Goal: Check status: Check status

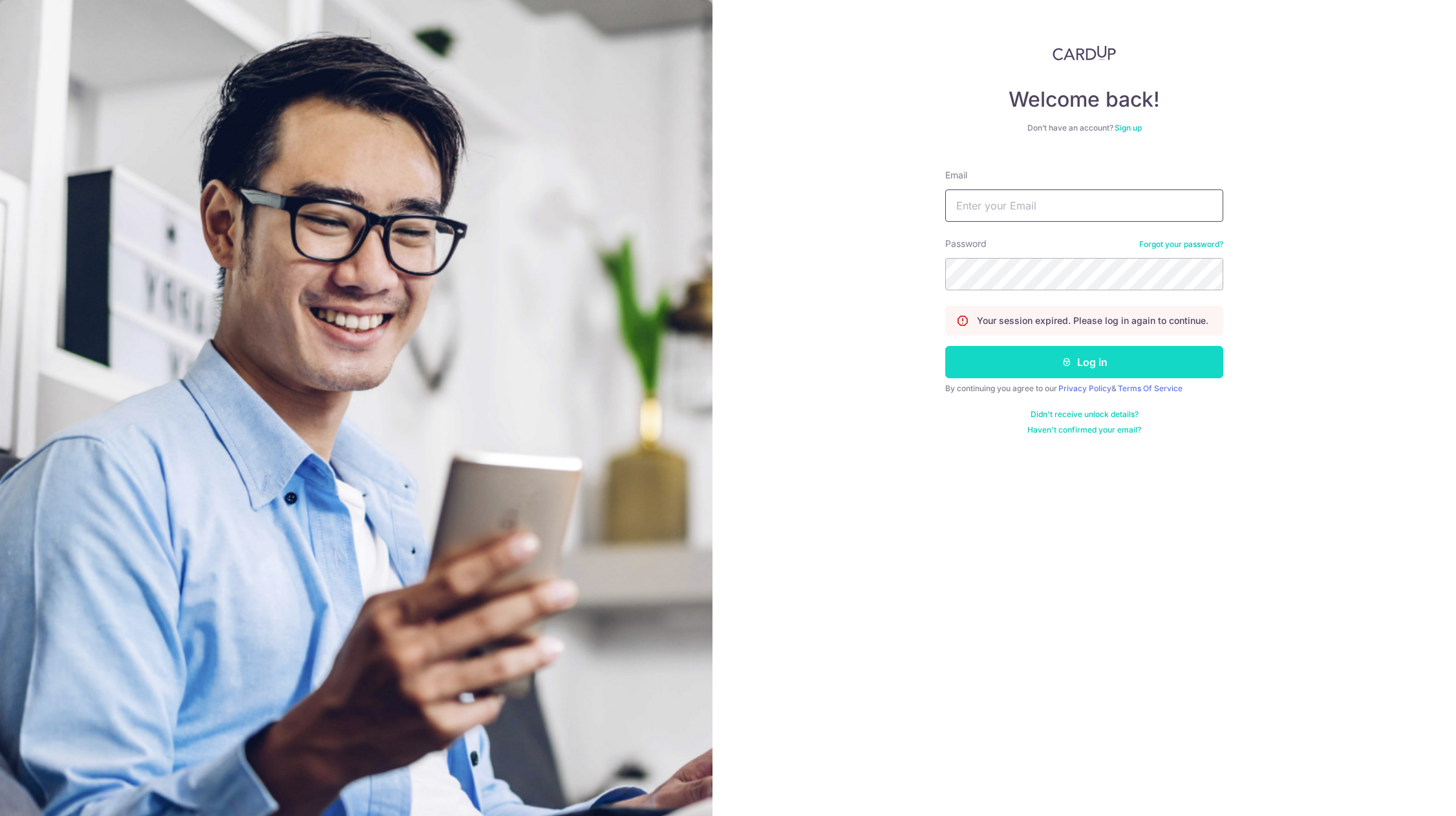
type input "[EMAIL_ADDRESS][DOMAIN_NAME]"
click at [1096, 357] on button "Log in" at bounding box center [1084, 362] width 278 height 33
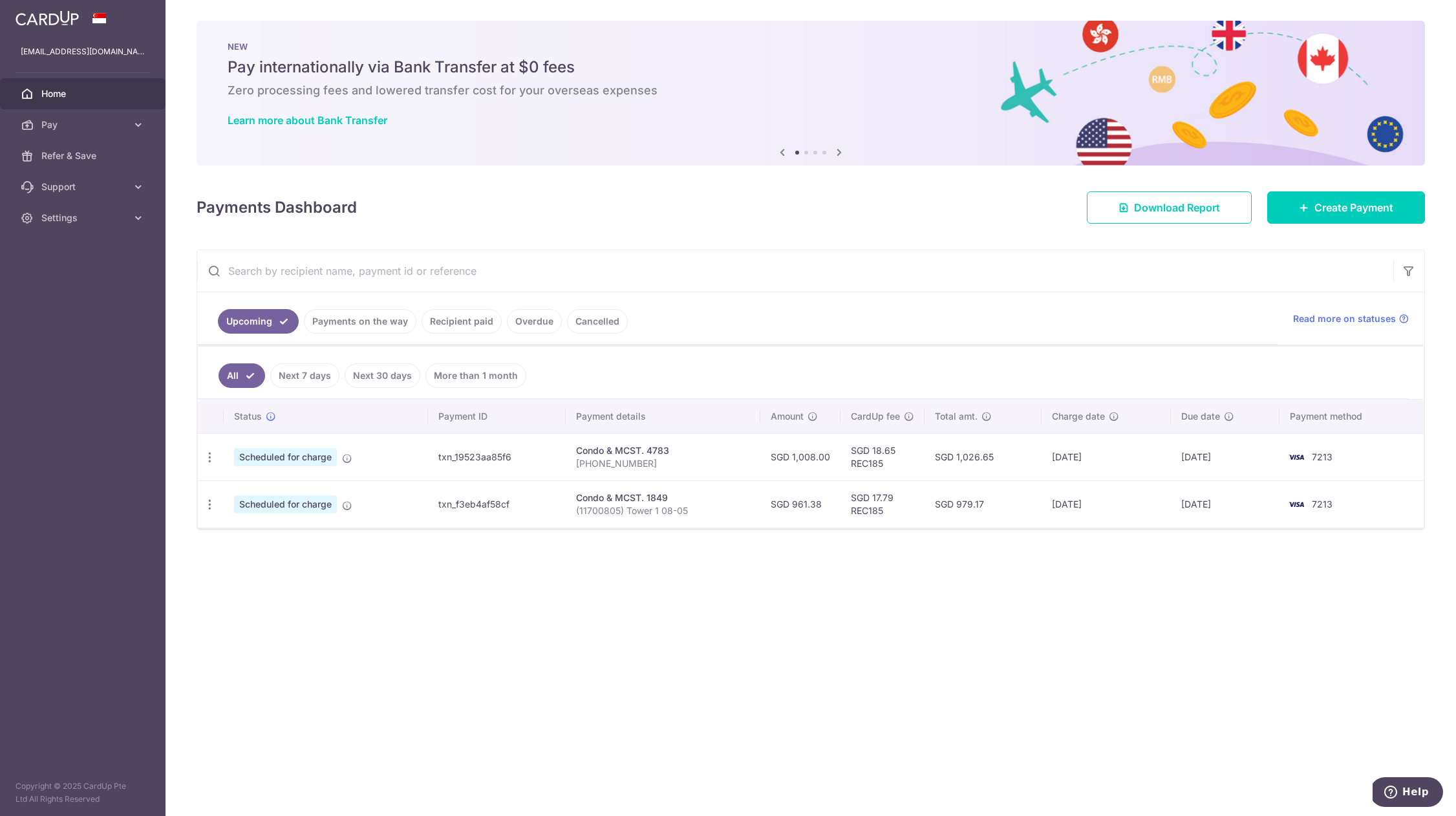
click at [352, 320] on link "Payments on the way" at bounding box center [360, 321] width 112 height 25
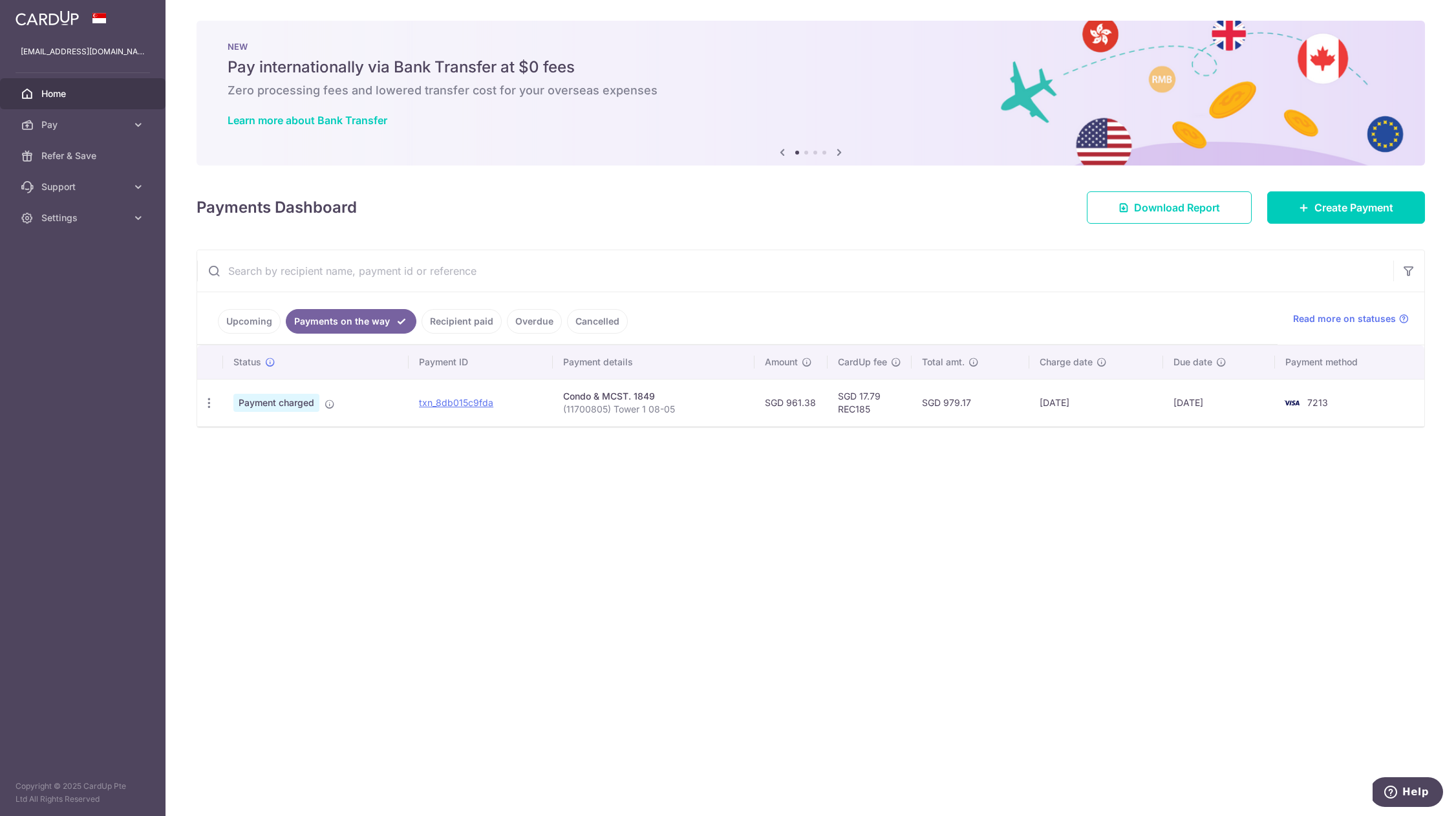
click at [682, 677] on div "× Pause Schedule Pause all future payments in this series Pause just this one p…" at bounding box center [810, 408] width 1290 height 816
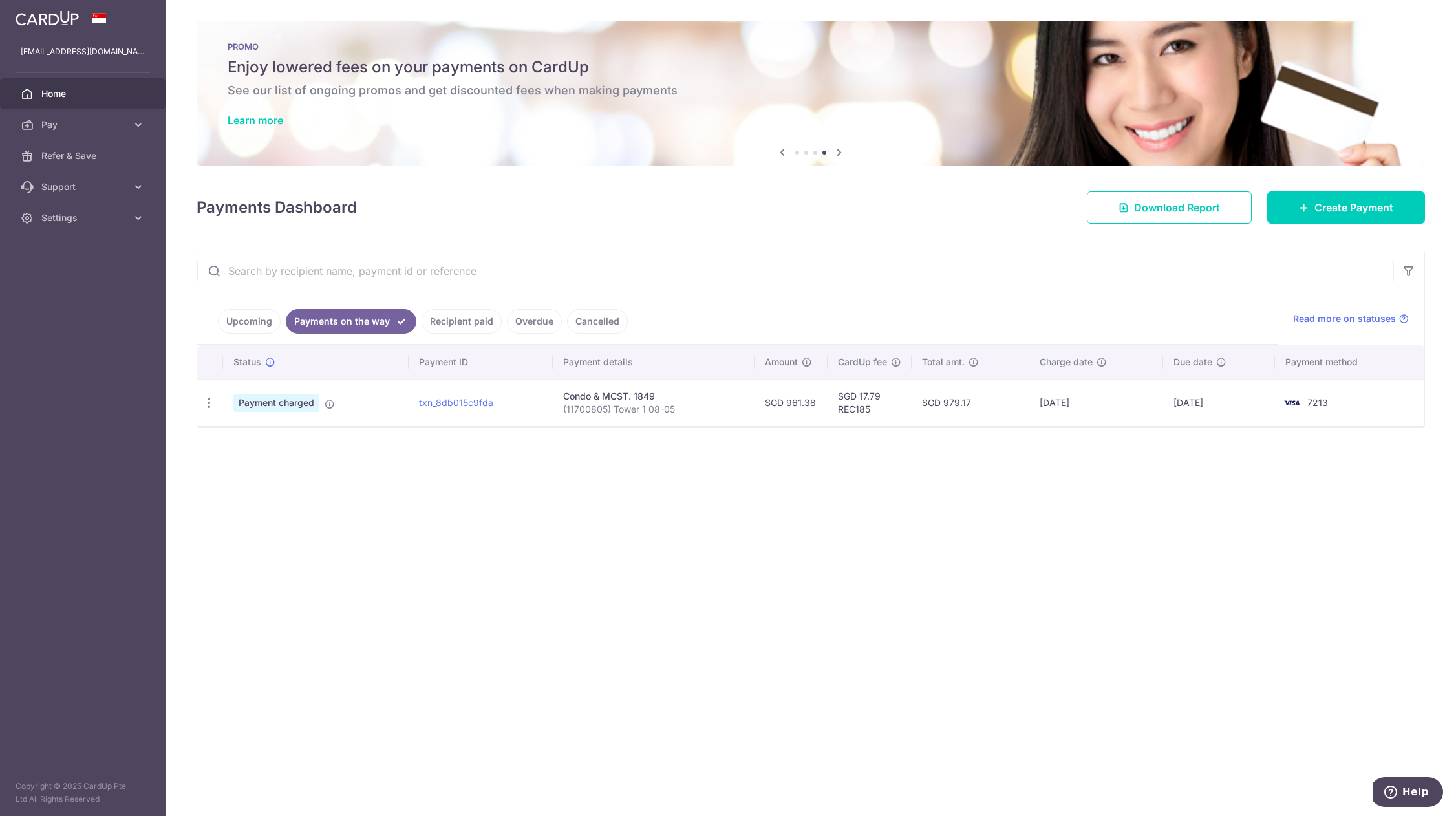
click at [410, 521] on div "× Pause Schedule Pause all future payments in this series Pause just this one p…" at bounding box center [810, 408] width 1290 height 816
click at [249, 327] on link "Upcoming" at bounding box center [249, 321] width 62 height 25
